Goal: Ask a question

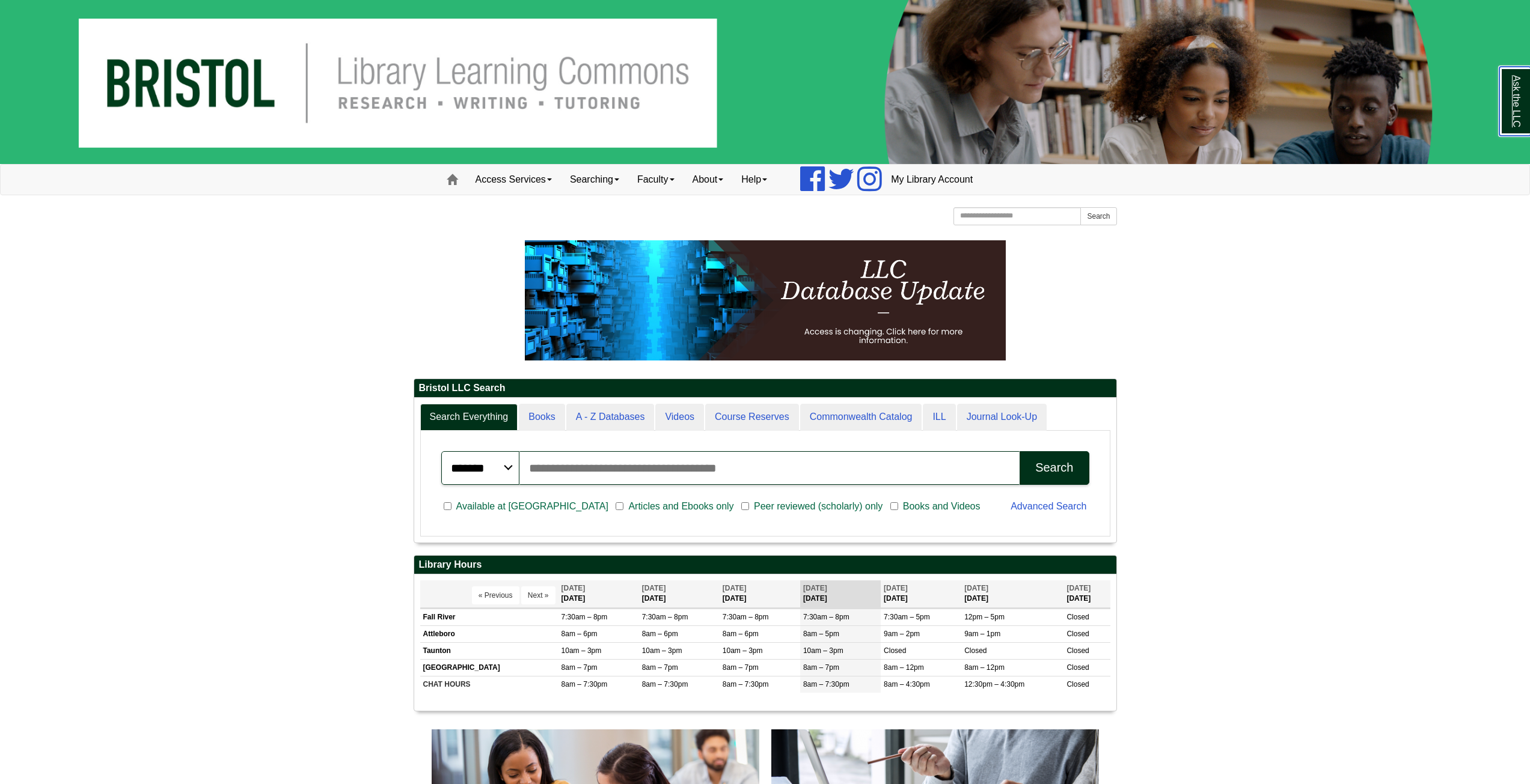
click at [1516, 97] on link "Ask the LLC" at bounding box center [1515, 101] width 31 height 69
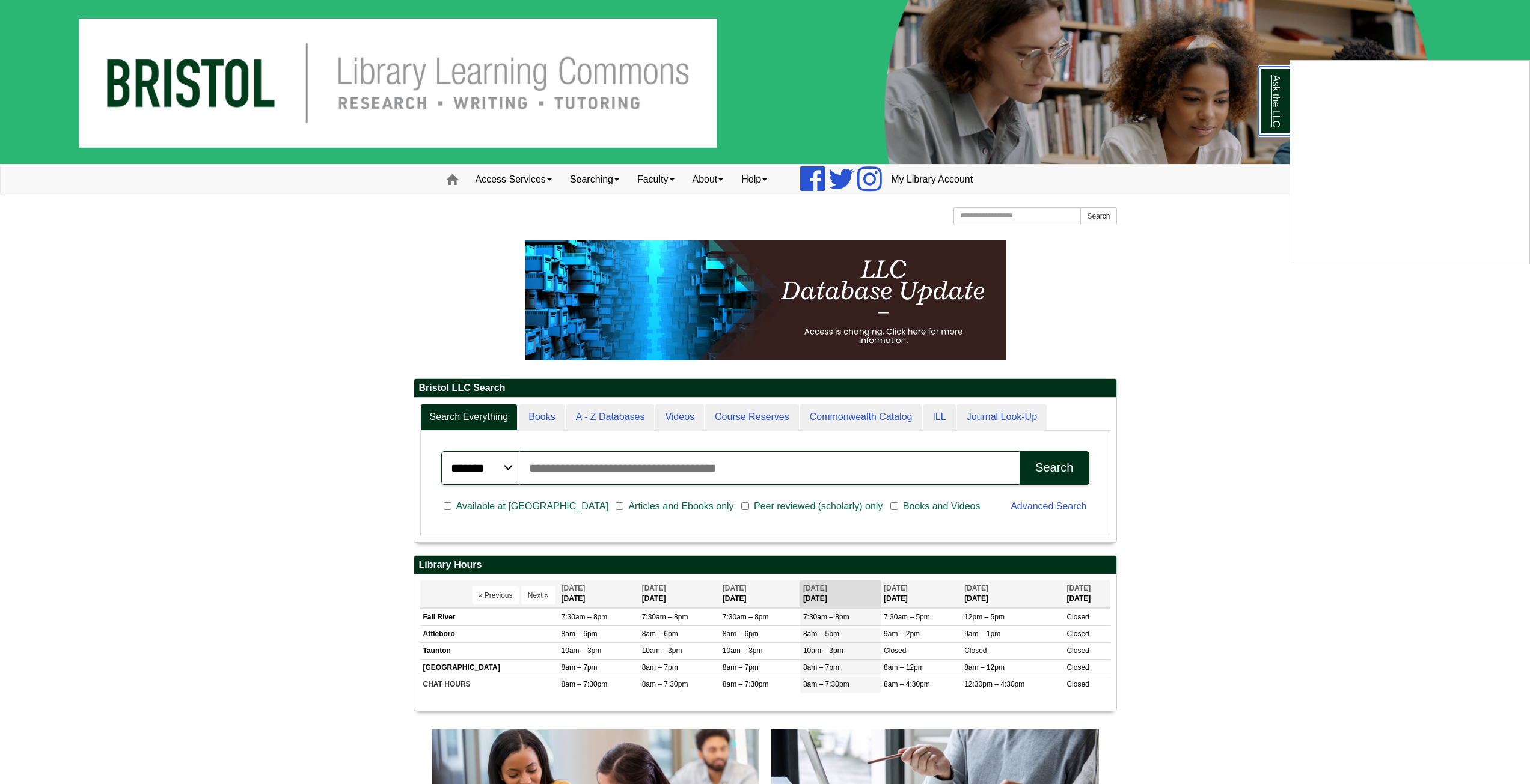
click at [1277, 102] on link "Ask the LLC" at bounding box center [1274, 101] width 31 height 69
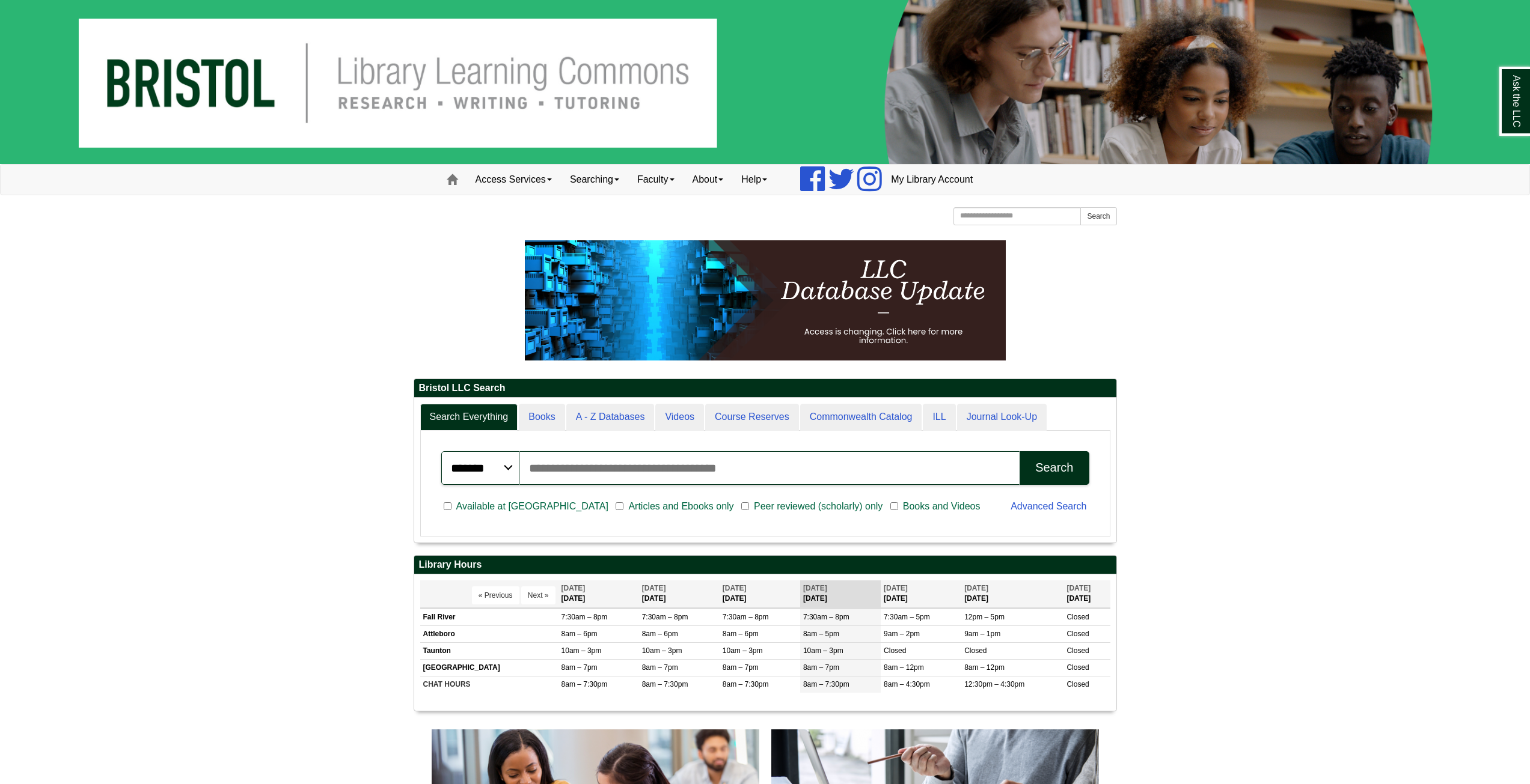
click at [411, 79] on img at bounding box center [765, 82] width 1530 height 164
